Goal: Book appointment/travel/reservation

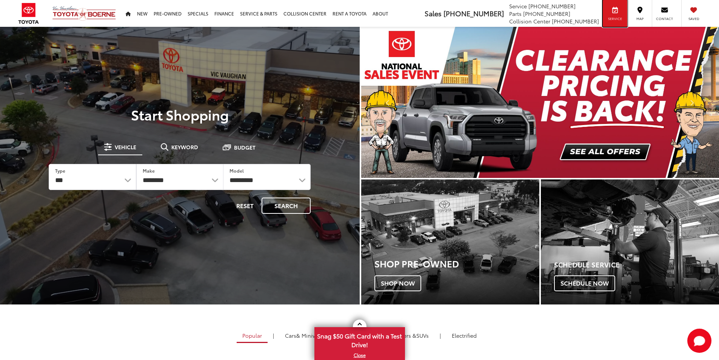
click at [616, 11] on icon at bounding box center [615, 10] width 6 height 5
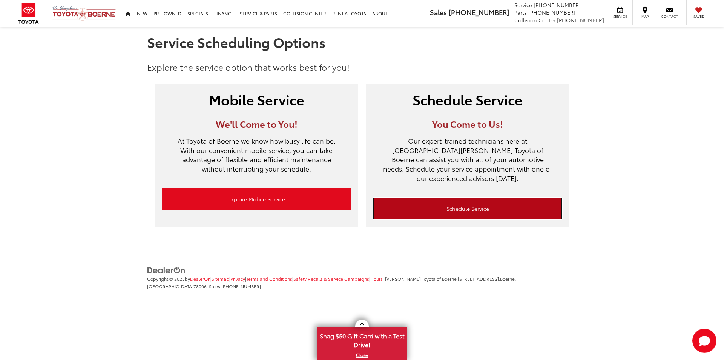
click at [430, 198] on link "Schedule Service" at bounding box center [468, 208] width 189 height 21
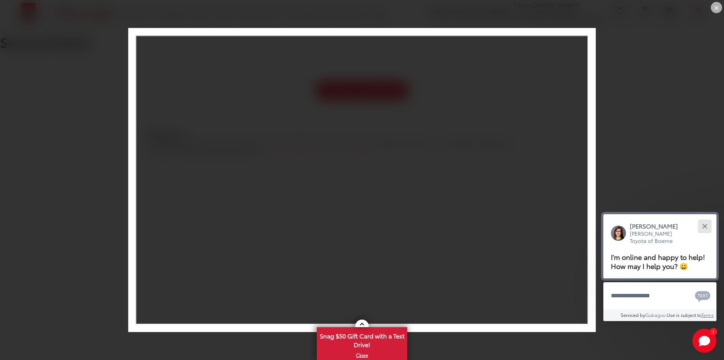
click at [707, 223] on button "Close" at bounding box center [705, 226] width 16 height 16
